Goal: Transaction & Acquisition: Obtain resource

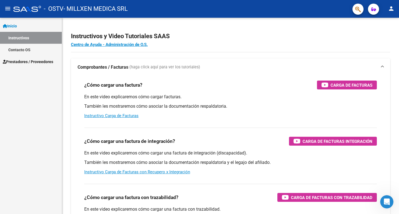
click at [21, 60] on span "Prestadores / Proveedores" at bounding box center [28, 62] width 50 height 6
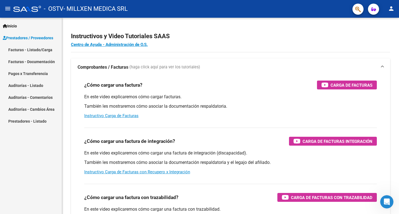
click at [26, 70] on link "Pagos x Transferencia" at bounding box center [31, 74] width 62 height 12
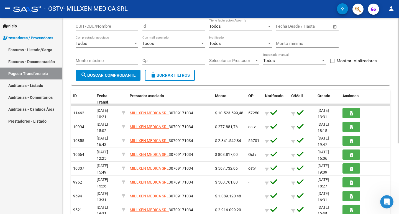
scroll to position [55, 0]
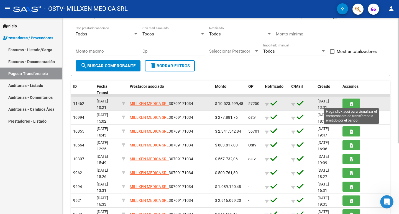
click at [352, 105] on icon "button" at bounding box center [351, 104] width 3 height 4
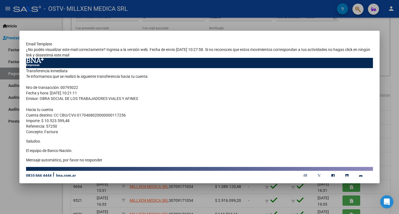
scroll to position [0, 0]
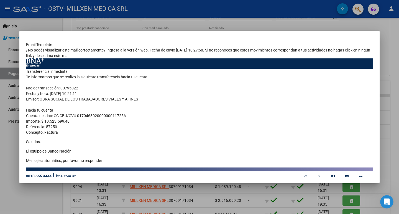
click at [399, 46] on div at bounding box center [199, 107] width 399 height 214
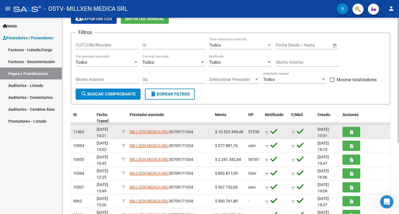
scroll to position [55, 0]
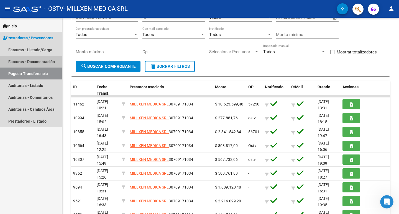
click at [32, 60] on link "Facturas - Documentación" at bounding box center [31, 62] width 62 height 12
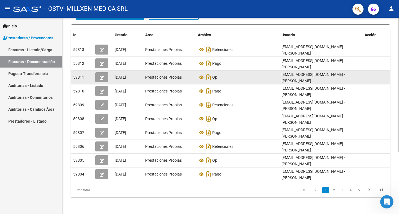
scroll to position [91, 0]
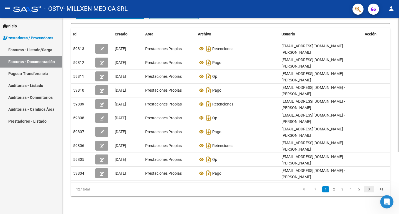
click at [370, 189] on icon "go to next page" at bounding box center [369, 190] width 7 height 7
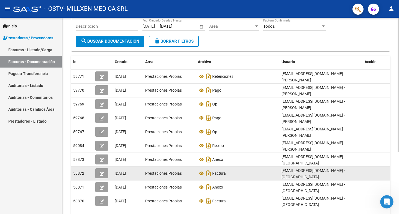
scroll to position [35, 0]
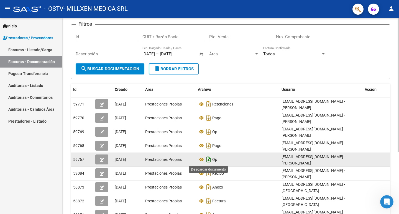
click at [208, 160] on icon "Descargar documento" at bounding box center [208, 159] width 7 height 9
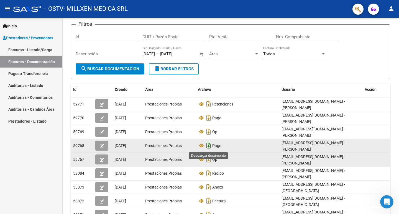
click at [208, 147] on icon "Descargar documento" at bounding box center [208, 145] width 7 height 9
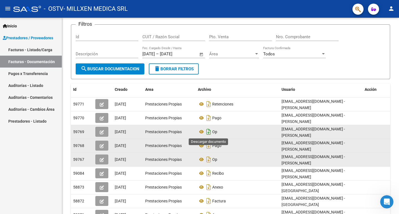
click at [211, 132] on icon "Descargar documento" at bounding box center [208, 132] width 7 height 9
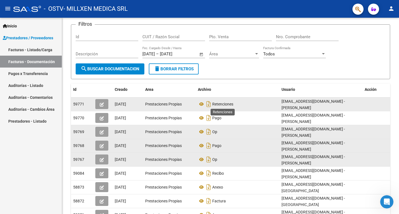
click at [212, 106] on span "Retenciones" at bounding box center [222, 104] width 21 height 4
click at [206, 103] on icon "Descargar documento" at bounding box center [208, 104] width 7 height 9
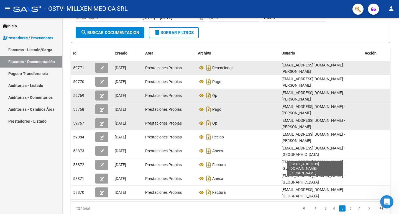
scroll to position [91, 0]
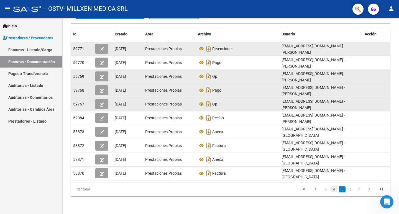
click at [336, 189] on link "4" at bounding box center [334, 190] width 7 height 6
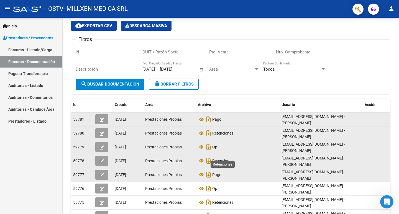
scroll to position [7, 0]
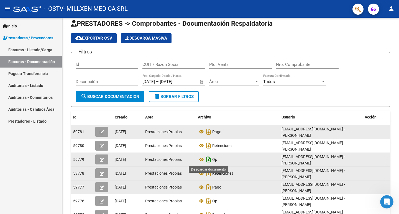
click at [207, 161] on icon "Descargar documento" at bounding box center [208, 159] width 7 height 9
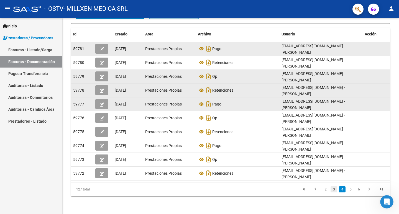
click at [335, 189] on link "3" at bounding box center [334, 190] width 7 height 6
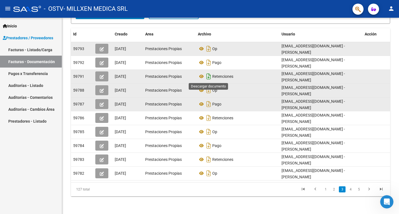
click at [207, 76] on icon "Descargar documento" at bounding box center [208, 76] width 7 height 9
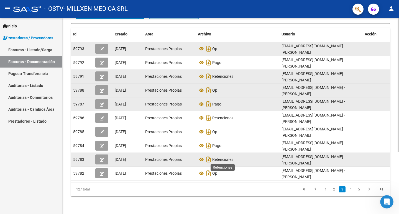
click at [222, 160] on span "Retenciones" at bounding box center [222, 160] width 21 height 4
click at [209, 161] on icon "Descargar documento" at bounding box center [208, 159] width 7 height 9
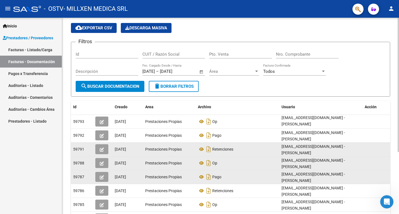
scroll to position [35, 0]
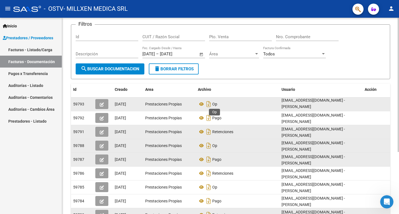
click at [213, 105] on span "Op" at bounding box center [214, 104] width 5 height 4
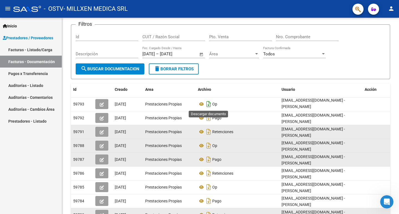
click at [209, 104] on icon "Descargar documento" at bounding box center [208, 104] width 7 height 9
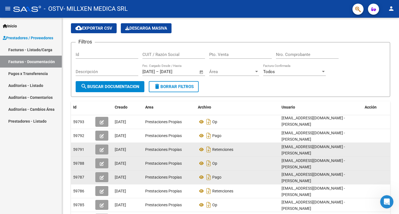
scroll to position [0, 0]
